Goal: Task Accomplishment & Management: Complete application form

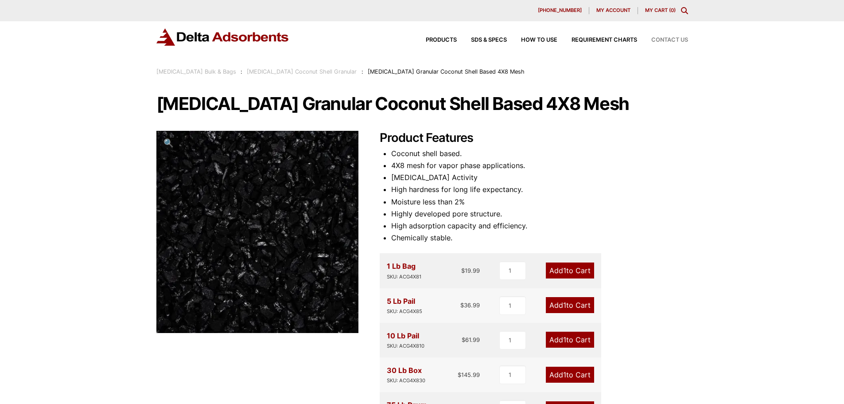
click at [667, 40] on span "Contact Us" at bounding box center [669, 40] width 37 height 6
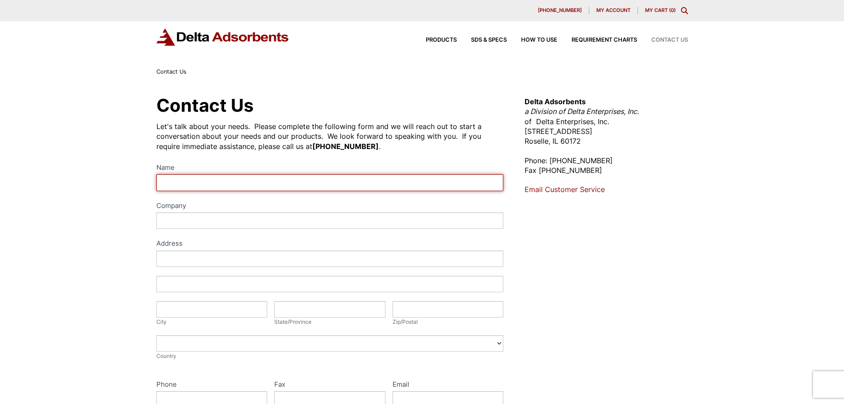
click at [226, 185] on input "Name" at bounding box center [329, 182] width 347 height 16
type input "Jerry Hartley"
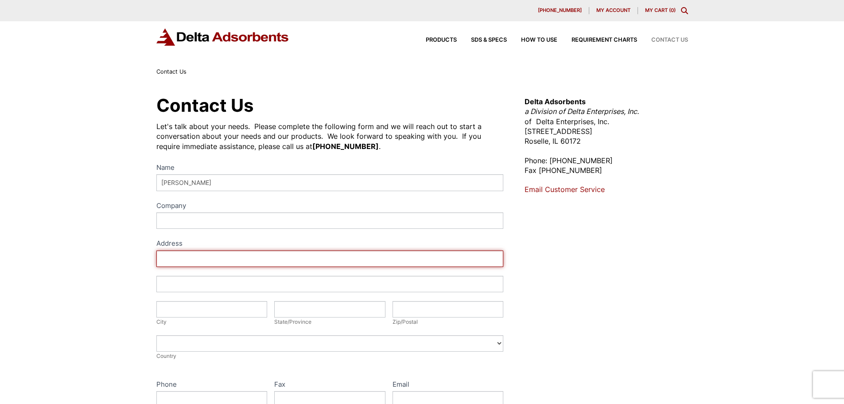
type input "101 Pope St"
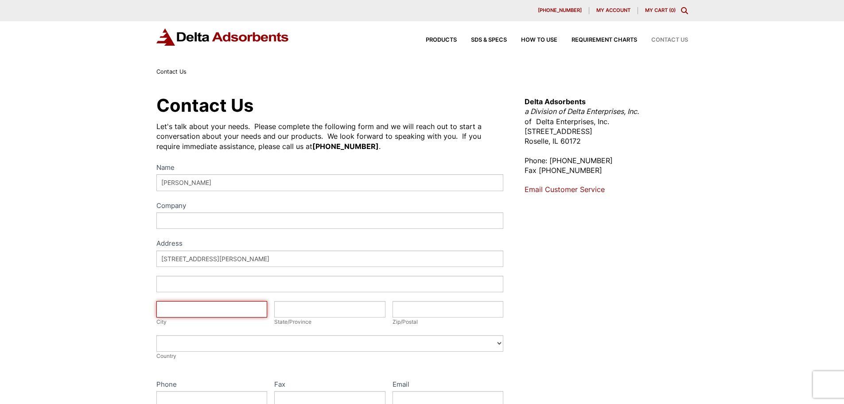
type input "Talladega"
type input "AL"
type input "35160"
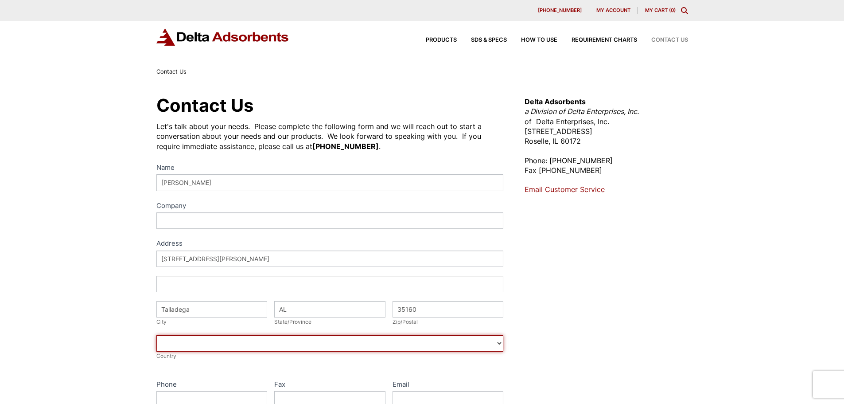
select select "United States"
type input "9417161430"
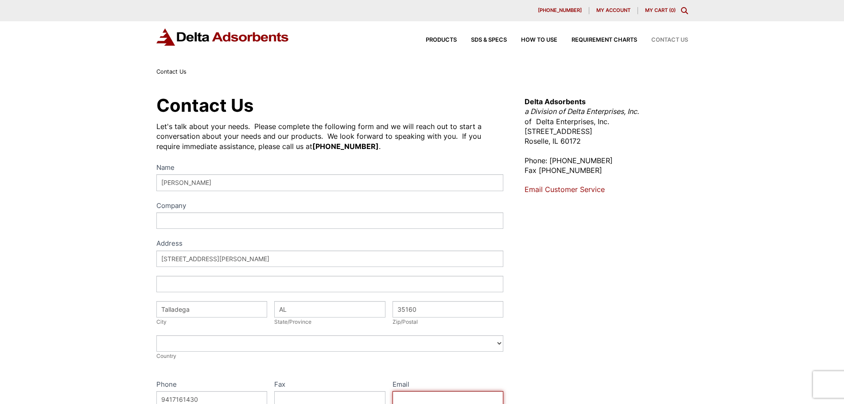
type input "jerry.h@filterbuy.com"
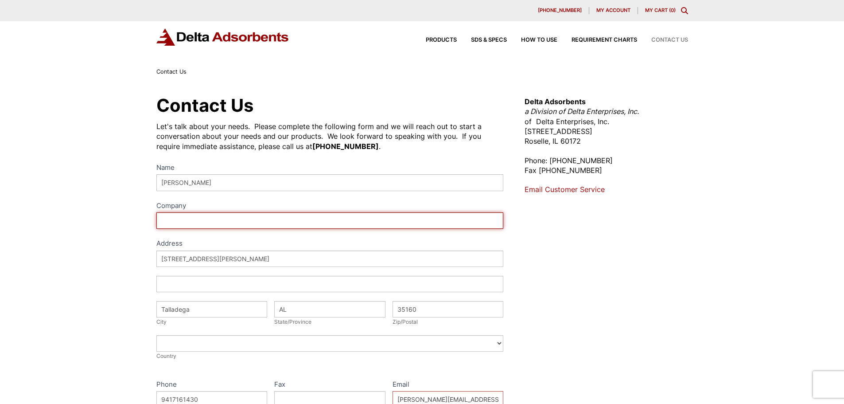
click at [240, 219] on input "Company" at bounding box center [329, 220] width 347 height 16
type input "f"
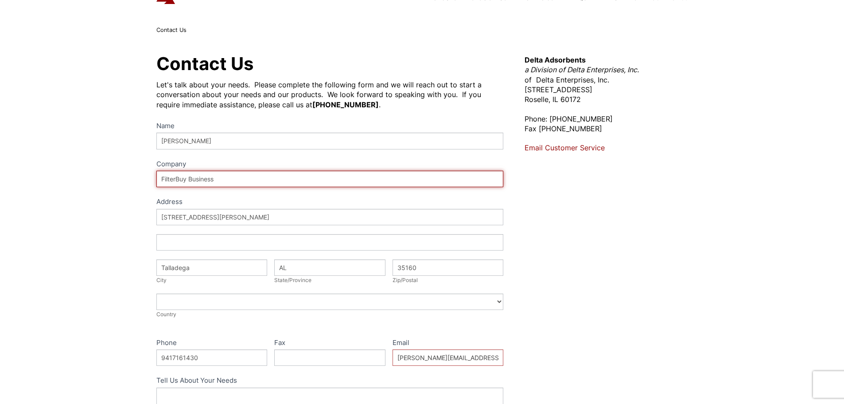
scroll to position [133, 0]
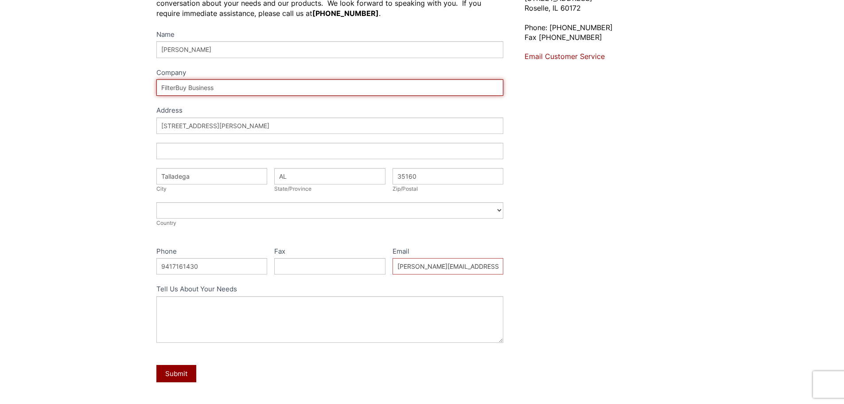
type input "FilterBuy Business"
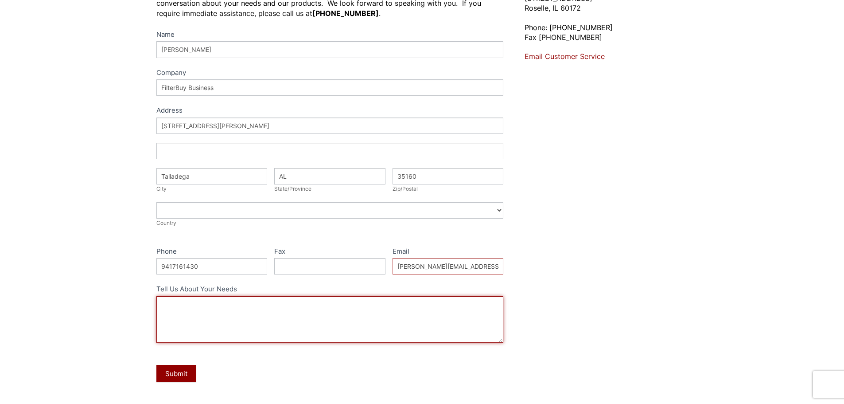
click at [201, 312] on textarea "Tell Us About Your Needs" at bounding box center [329, 319] width 347 height 47
drag, startPoint x: 292, startPoint y: 311, endPoint x: 417, endPoint y: 330, distance: 126.9
click at [417, 330] on textarea "I am looking for a source for activated carbon for various applications includi…" at bounding box center [329, 319] width 347 height 47
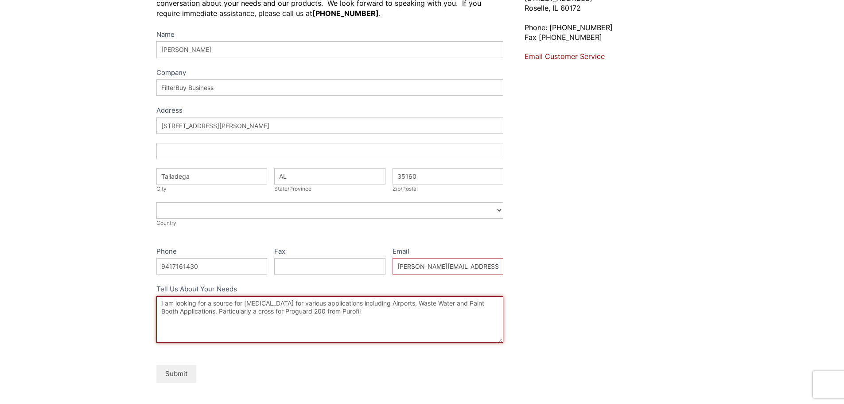
type textarea "I am looking for a source for activated carbon for various applications includi…"
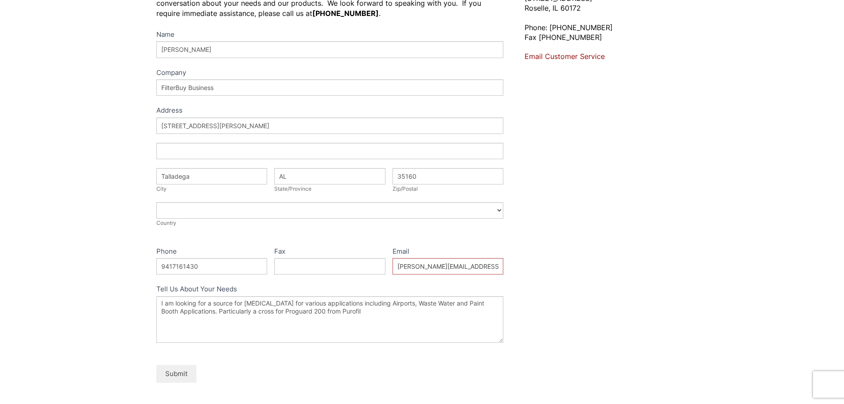
click at [177, 373] on button "Submit" at bounding box center [176, 373] width 40 height 17
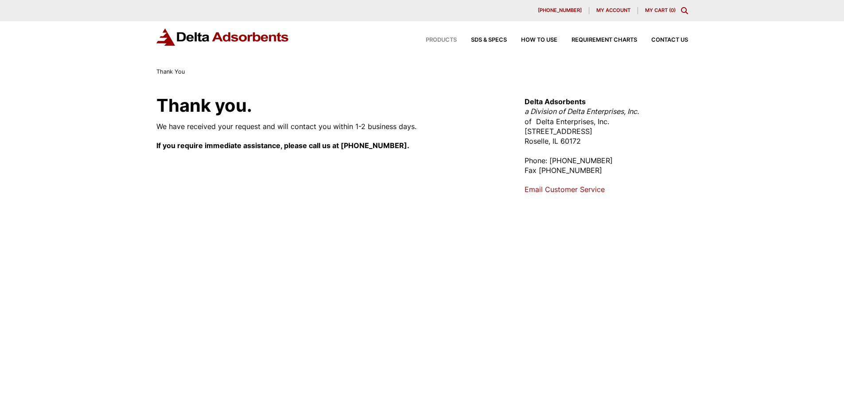
click at [440, 41] on span "Products" at bounding box center [441, 40] width 31 height 6
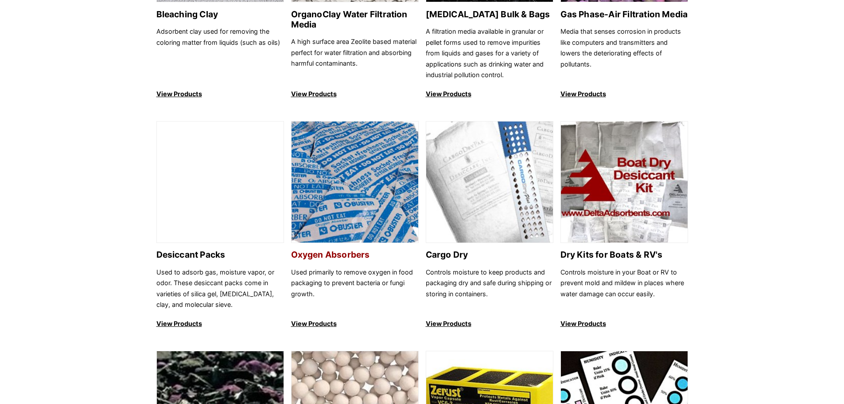
scroll to position [399, 0]
